Goal: Find specific page/section: Find specific page/section

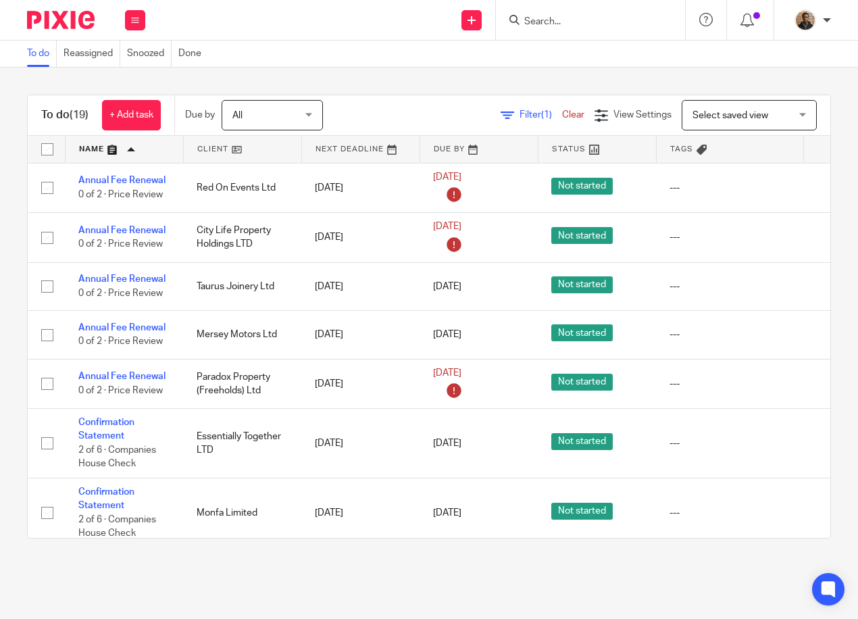
click at [553, 23] on input "Search" at bounding box center [584, 22] width 122 height 12
type input "nine"
click at [662, 16] on button "reset" at bounding box center [660, 18] width 14 height 14
click at [528, 20] on input "Search" at bounding box center [584, 22] width 122 height 12
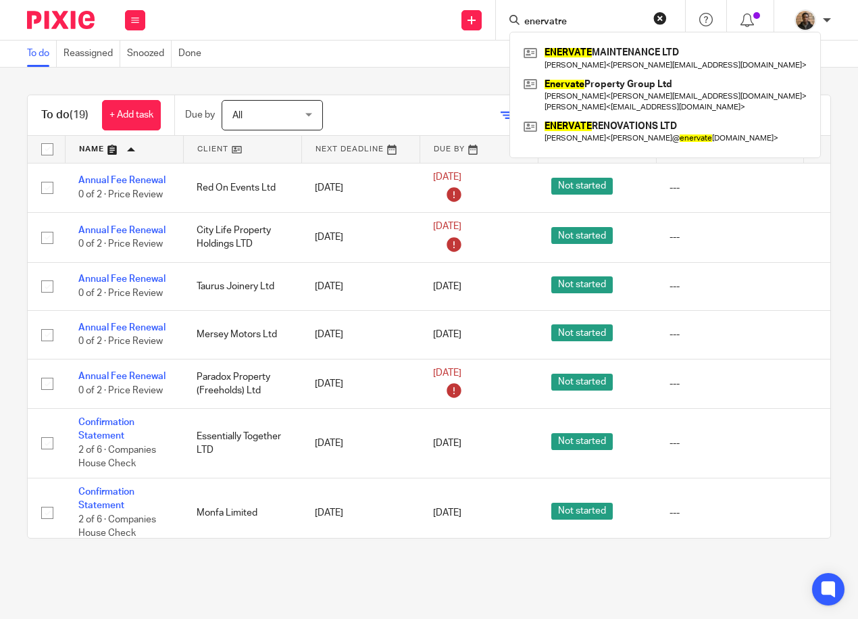
type input "enervatre"
drag, startPoint x: 352, startPoint y: 68, endPoint x: 399, endPoint y: 76, distance: 47.9
click at [352, 68] on div "To do (19) + Add task Due by All All [DATE] [DATE] This week Next week This mon…" at bounding box center [429, 317] width 858 height 498
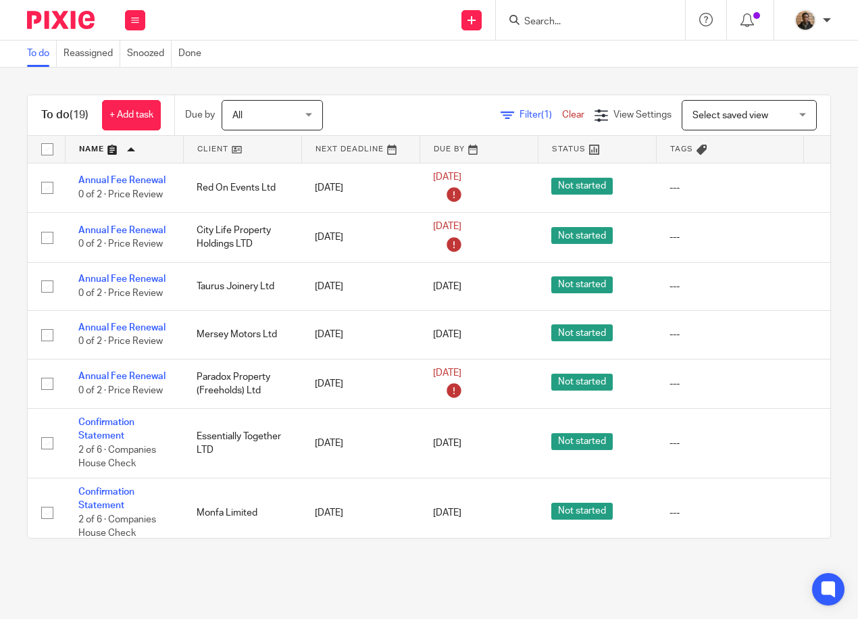
click at [553, 31] on div at bounding box center [590, 20] width 189 height 40
click at [551, 25] on input "Search" at bounding box center [584, 22] width 122 height 12
type input "ita"
click at [662, 18] on button "reset" at bounding box center [660, 18] width 14 height 14
click at [627, 34] on div at bounding box center [590, 20] width 189 height 40
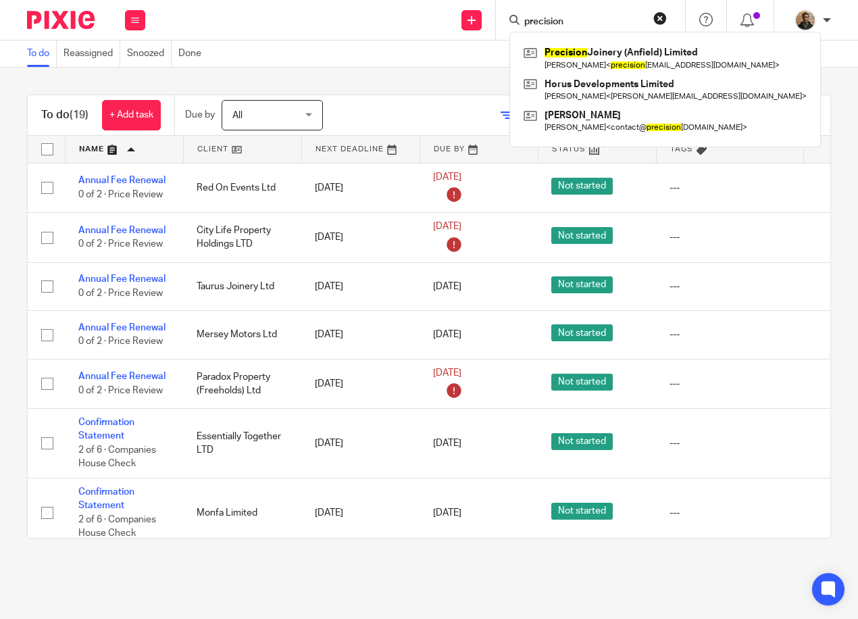
type input "precision"
